Goal: Find specific page/section: Find specific page/section

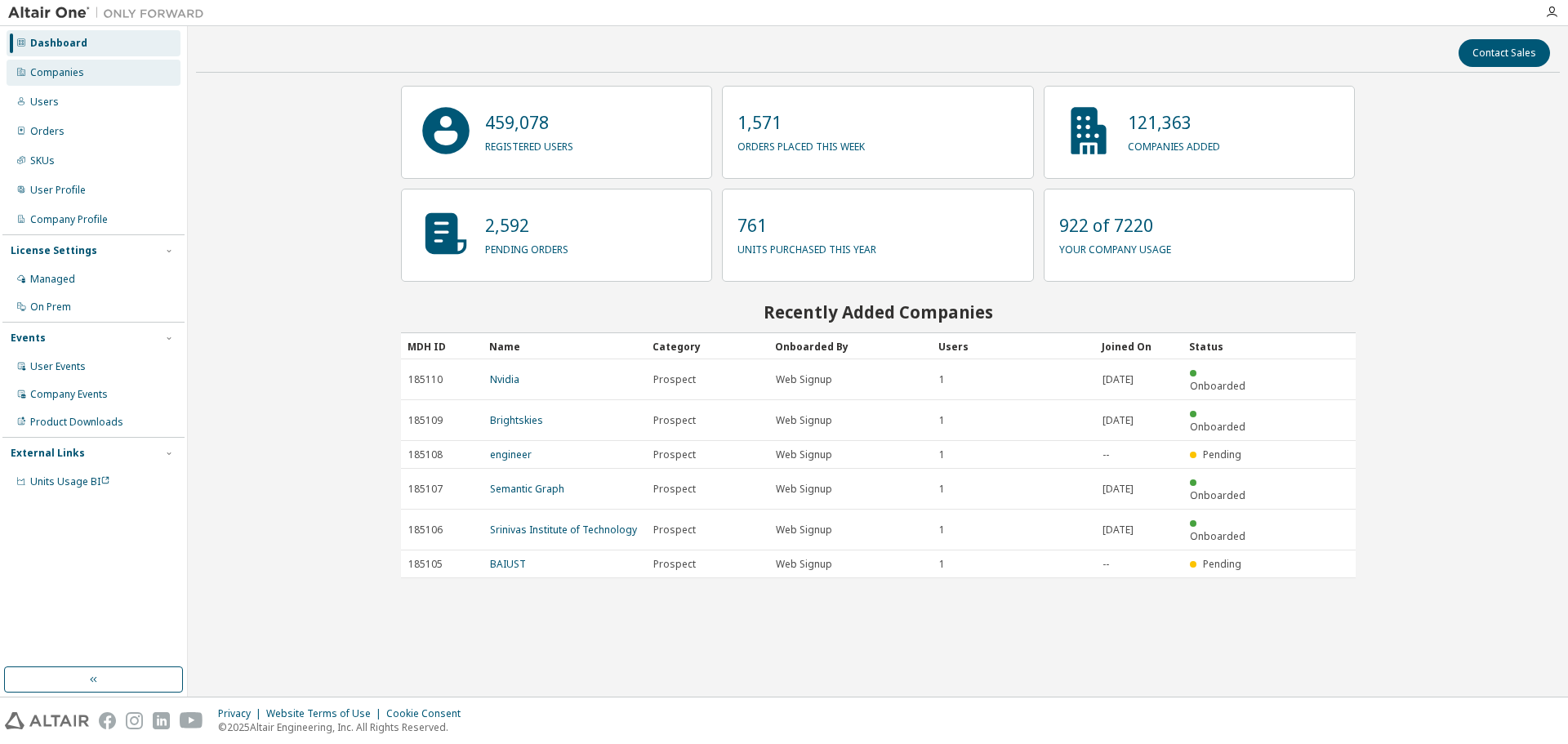
click at [56, 66] on div "Companies" at bounding box center [57, 73] width 54 height 14
